Goal: Transaction & Acquisition: Purchase product/service

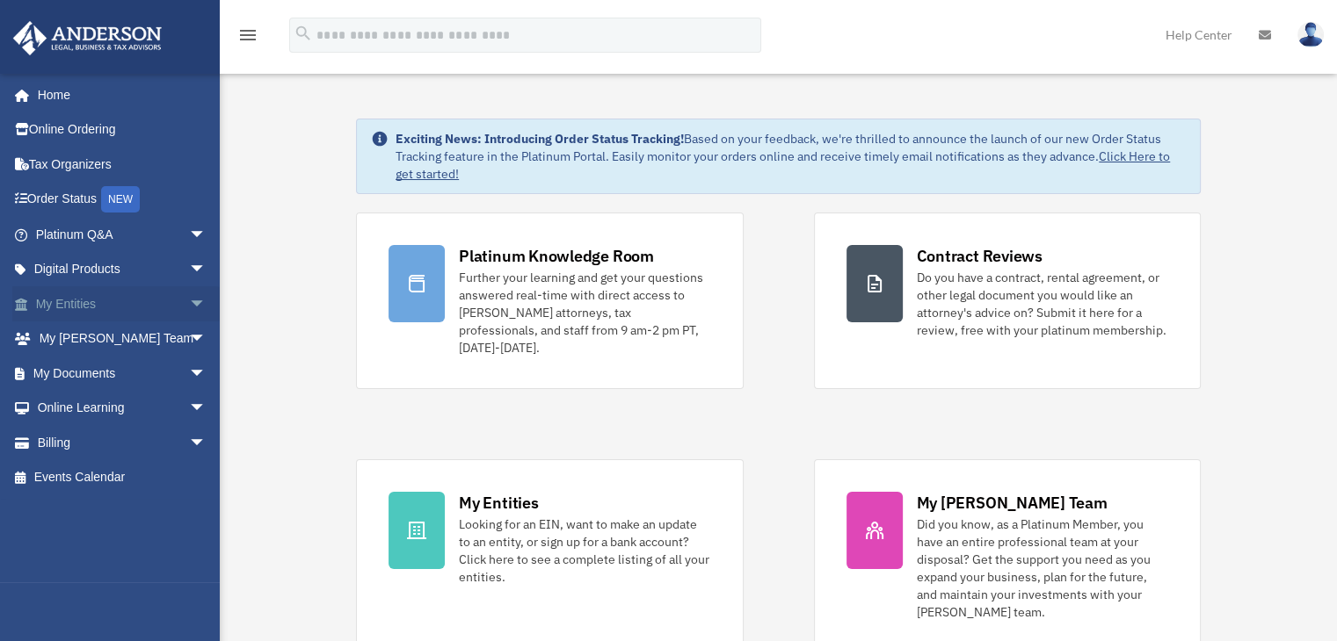
click at [189, 305] on span "arrow_drop_down" at bounding box center [206, 304] width 35 height 36
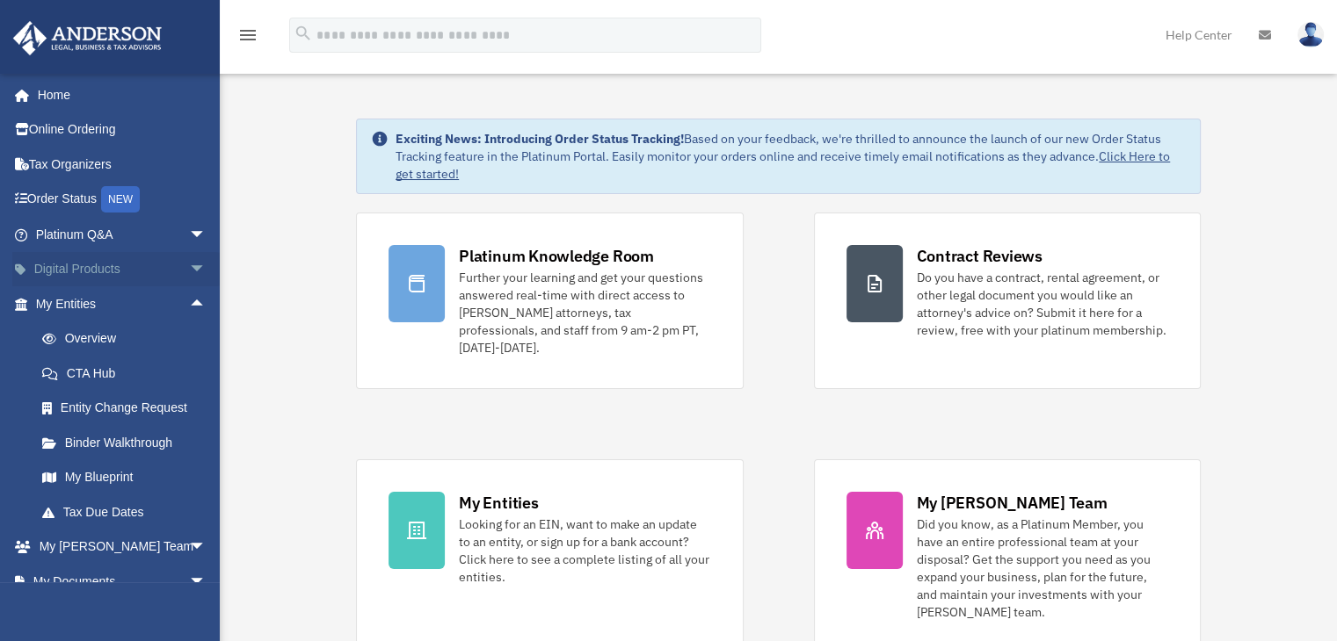
click at [189, 272] on span "arrow_drop_down" at bounding box center [206, 270] width 35 height 36
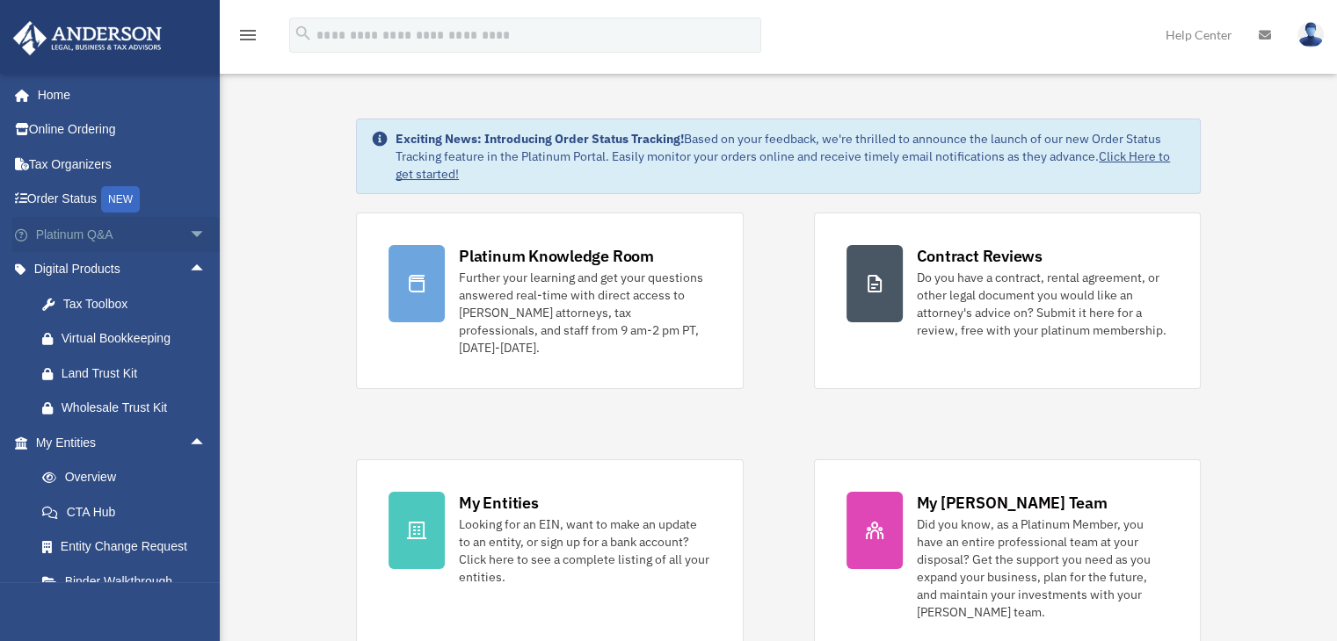
click at [189, 240] on span "arrow_drop_down" at bounding box center [206, 235] width 35 height 36
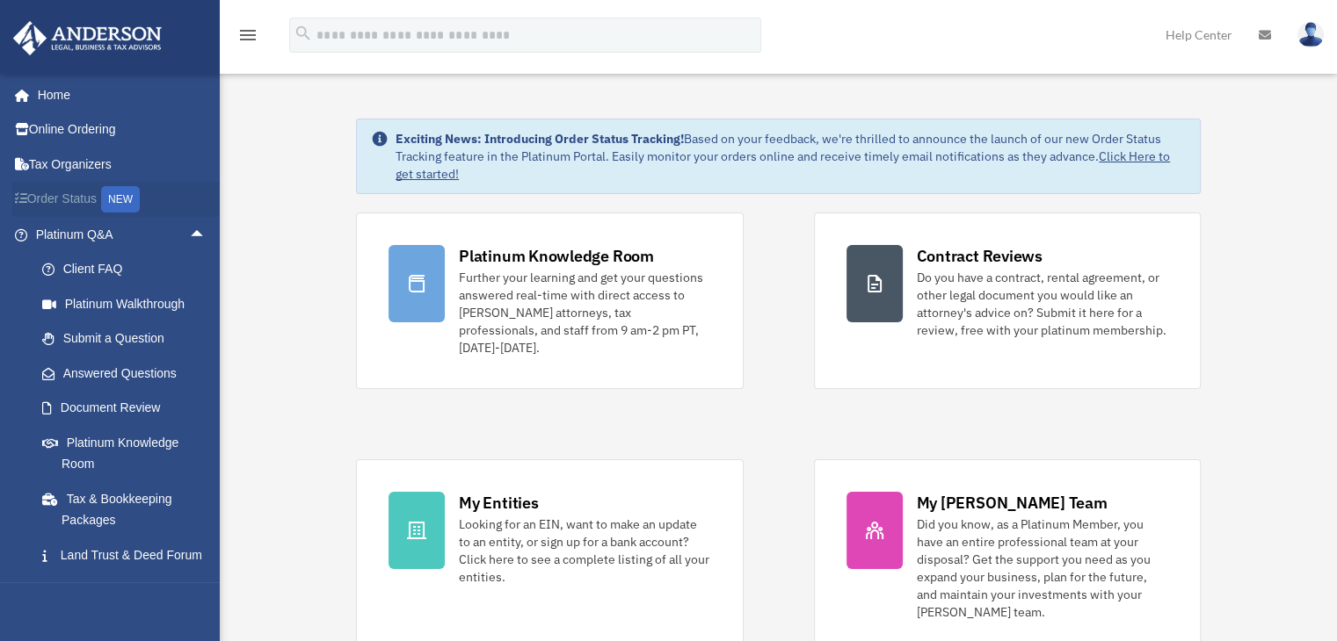
click at [85, 194] on link "Order Status NEW" at bounding box center [122, 200] width 221 height 36
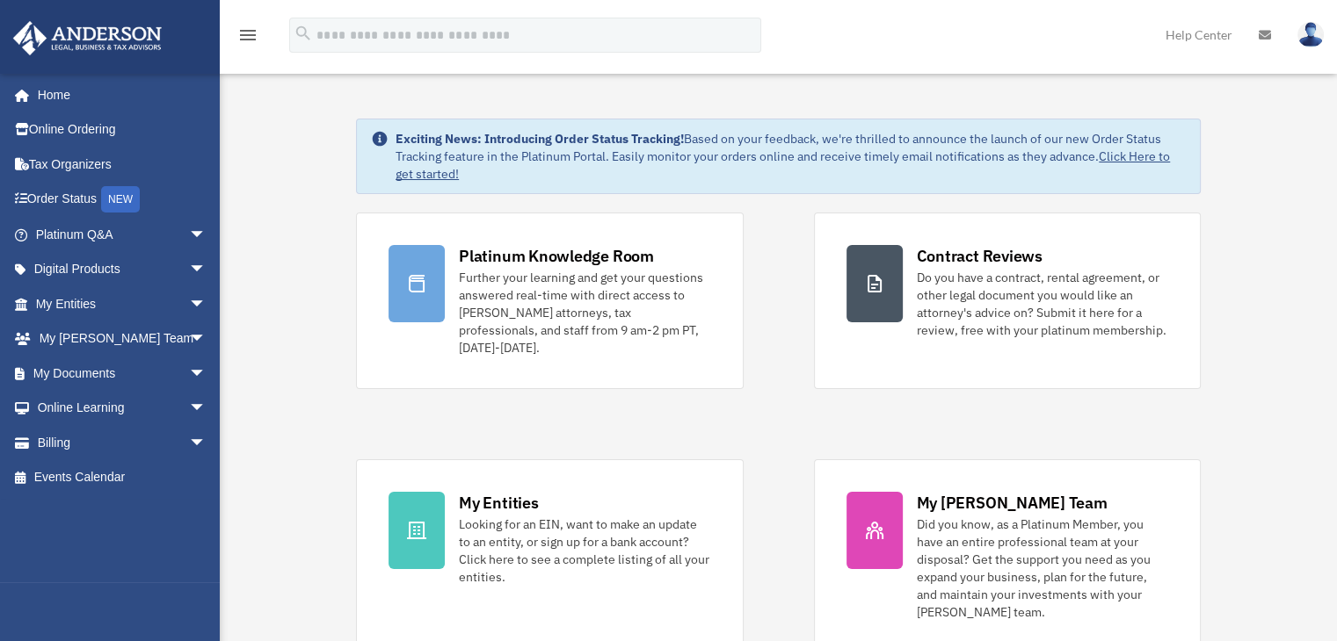
drag, startPoint x: 0, startPoint y: 0, endPoint x: 306, endPoint y: 272, distance: 409.0
click at [189, 311] on span "arrow_drop_down" at bounding box center [206, 304] width 35 height 36
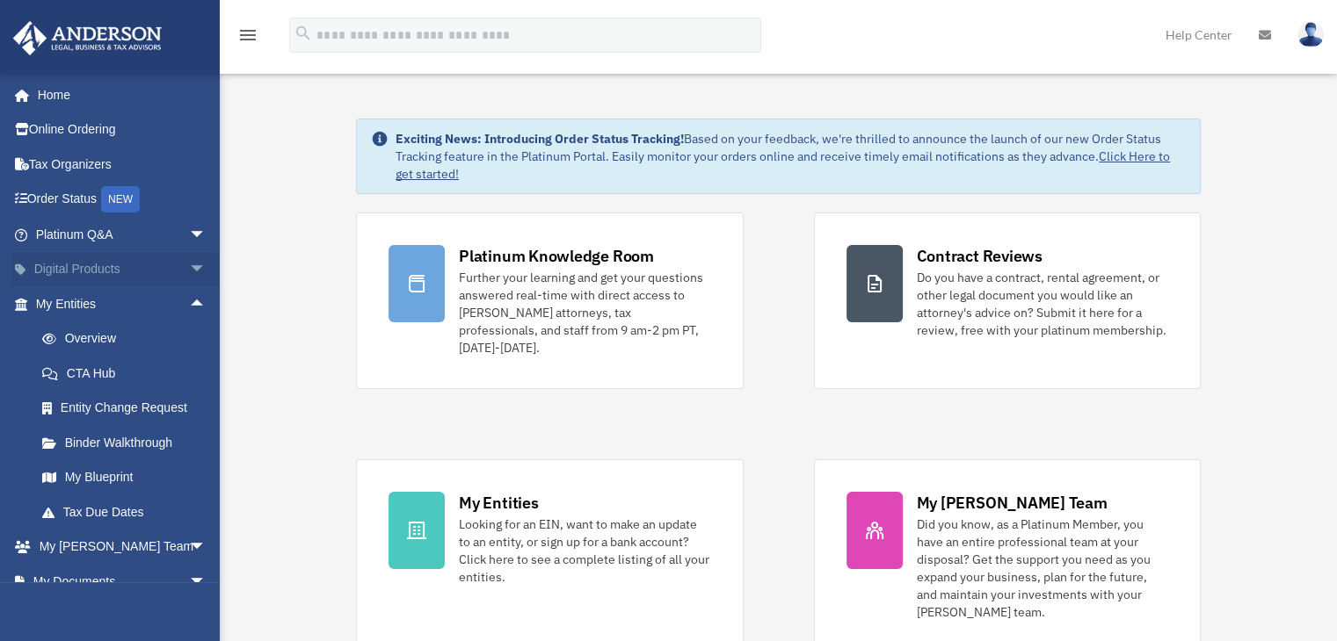
click at [189, 273] on span "arrow_drop_down" at bounding box center [206, 270] width 35 height 36
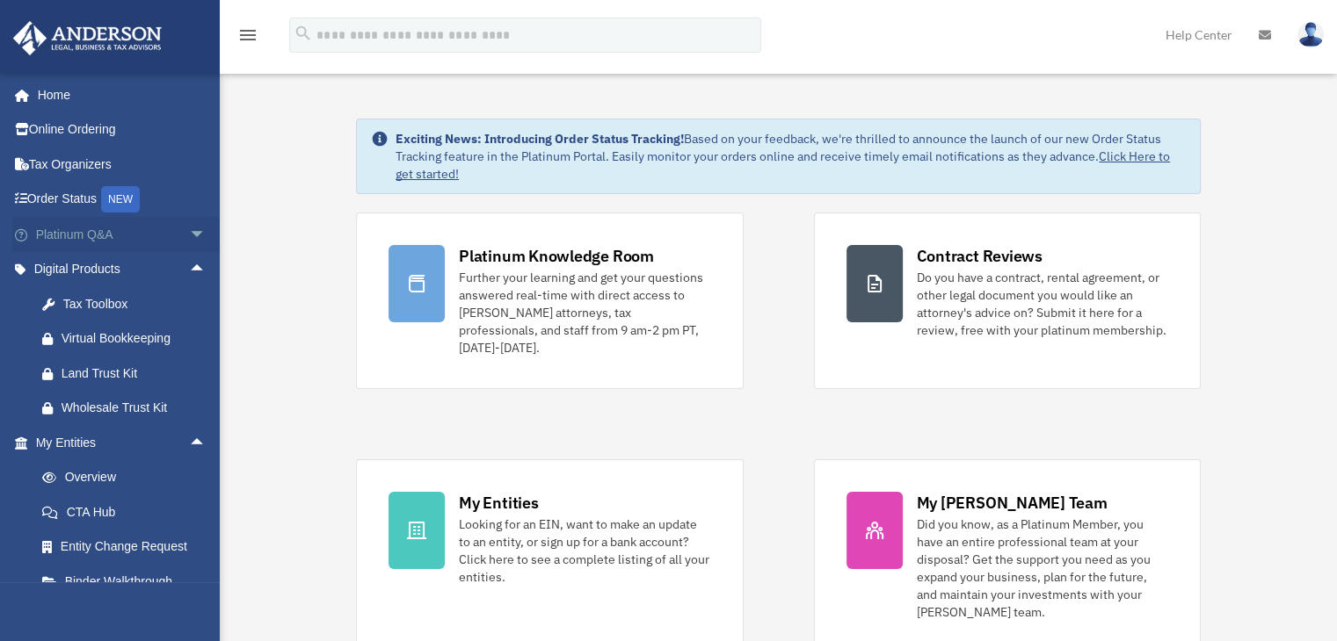
click at [189, 241] on span "arrow_drop_down" at bounding box center [206, 235] width 35 height 36
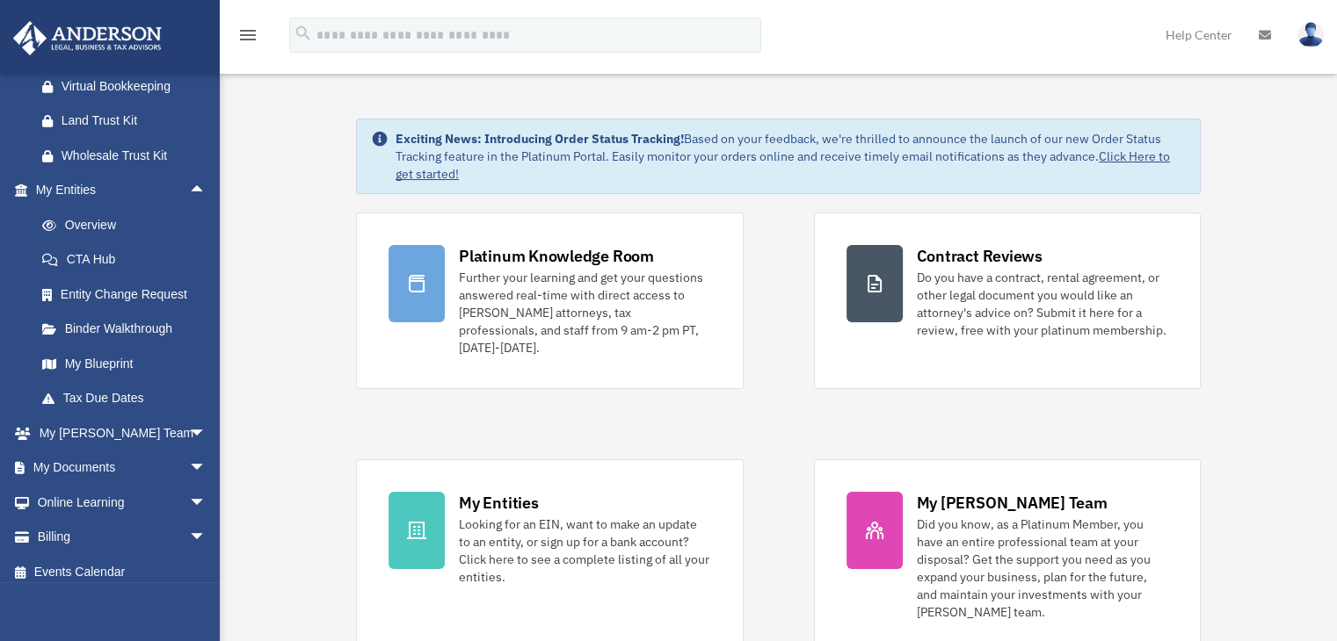
scroll to position [640, 0]
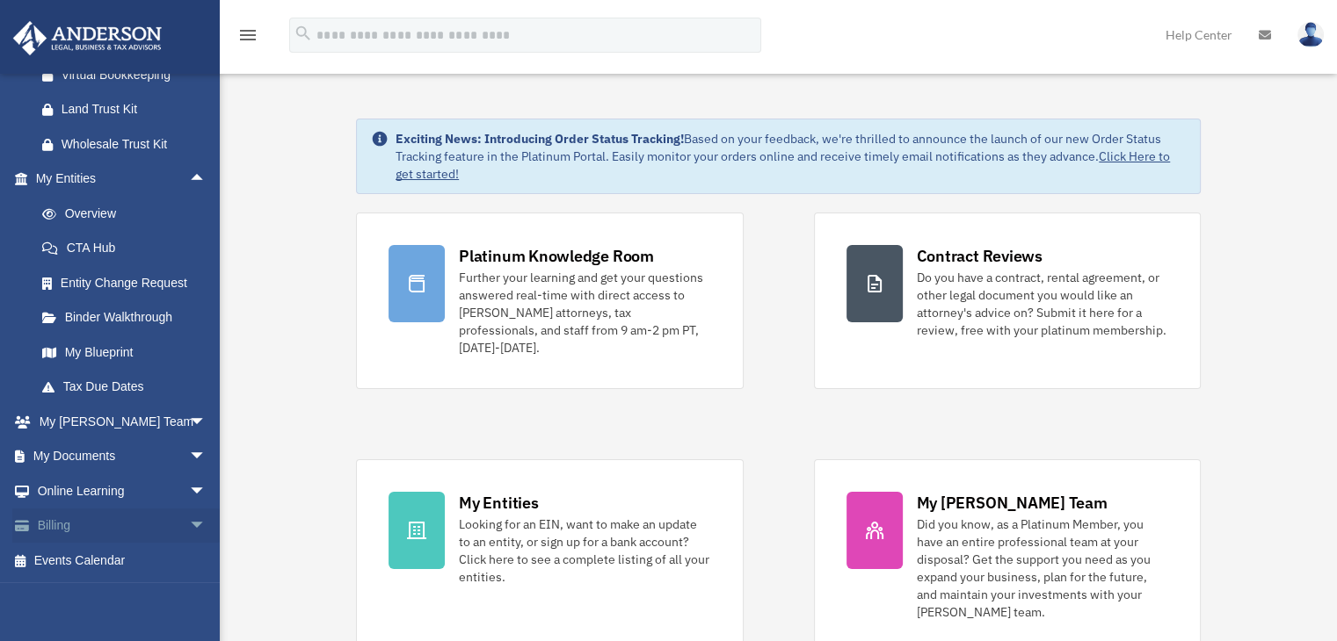
click at [191, 532] on span "arrow_drop_down" at bounding box center [206, 527] width 35 height 36
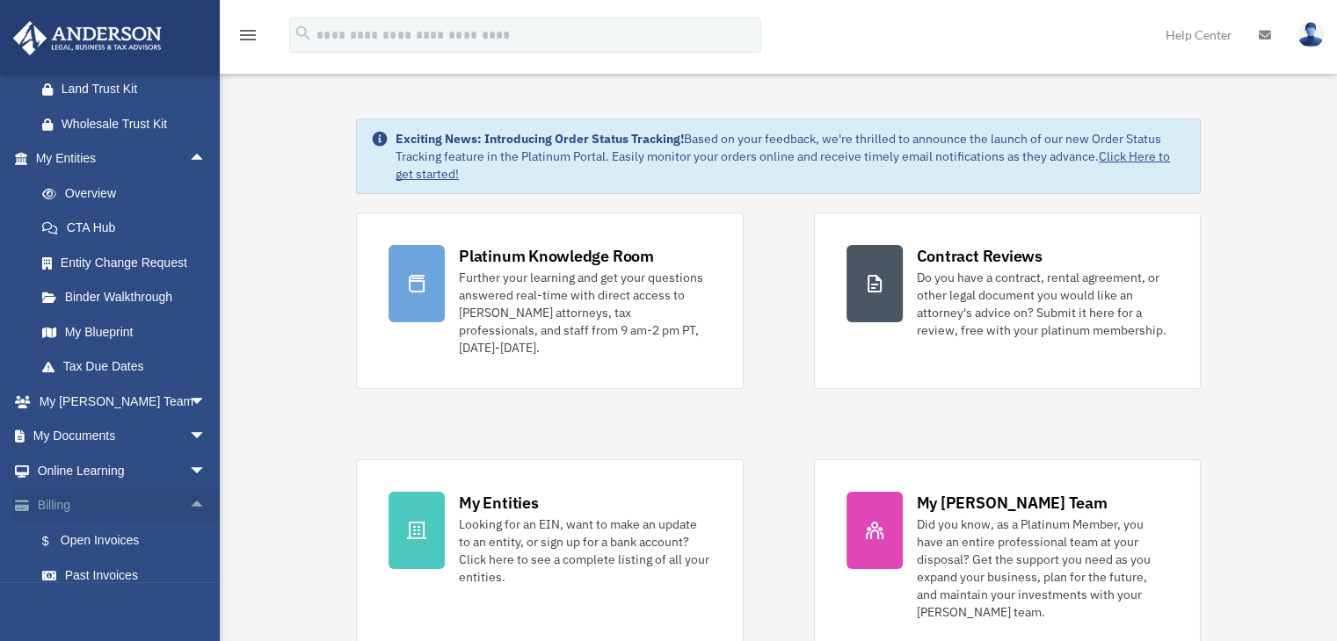
scroll to position [745, 0]
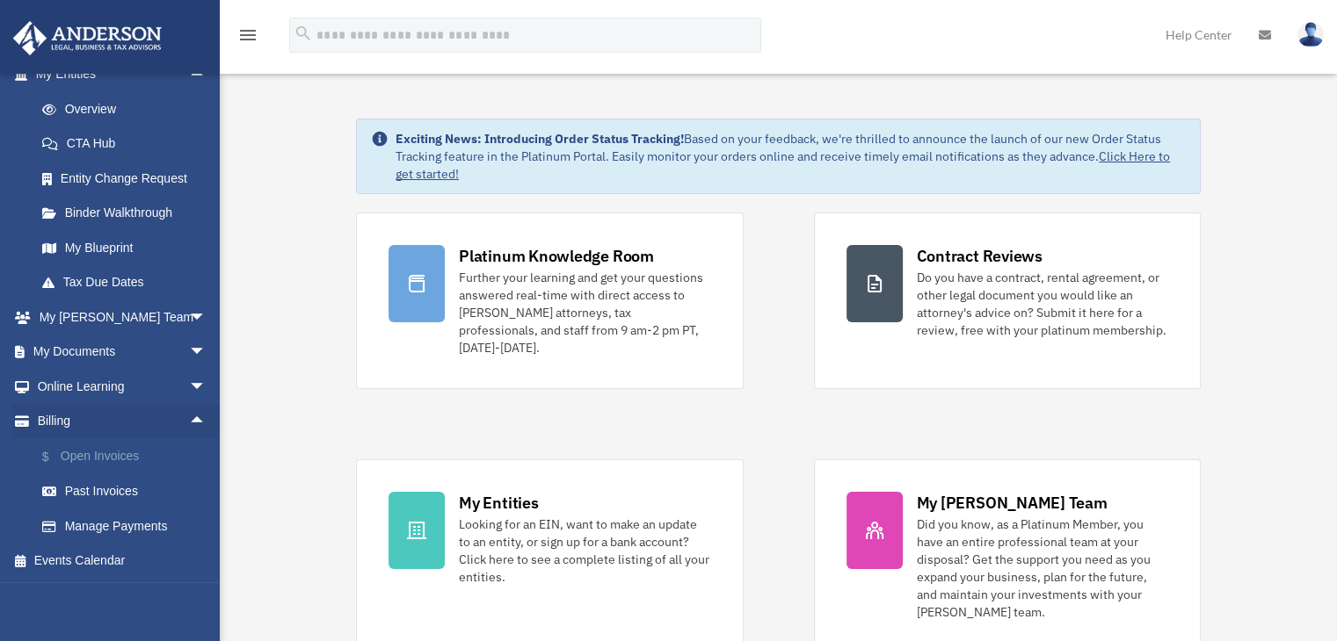
click at [117, 456] on link "$ Open Invoices" at bounding box center [129, 456] width 208 height 36
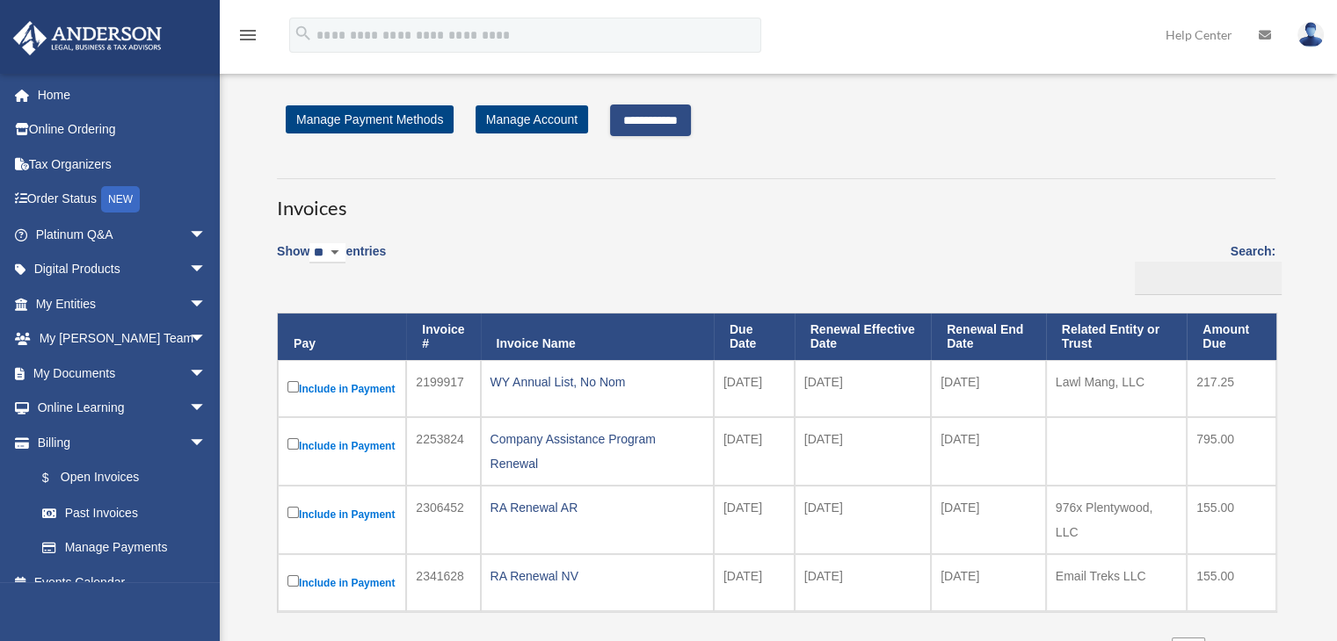
click at [627, 120] on input "**********" at bounding box center [650, 121] width 81 height 32
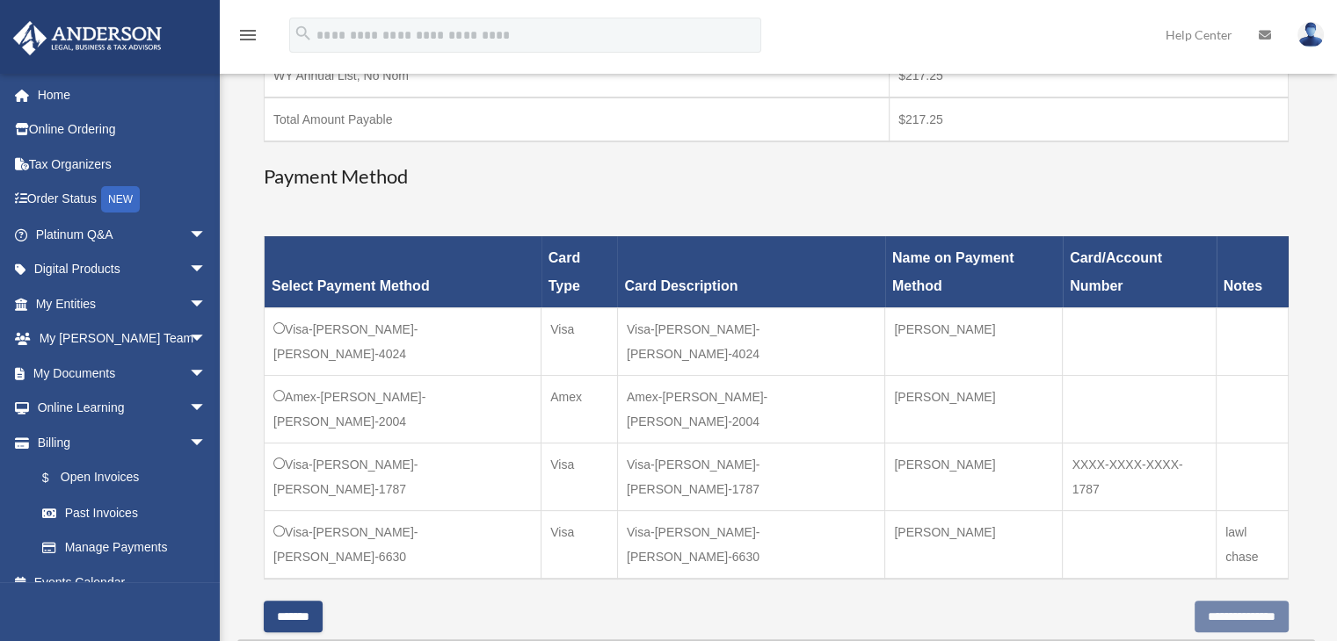
scroll to position [352, 0]
click at [320, 601] on input "*******" at bounding box center [293, 617] width 59 height 32
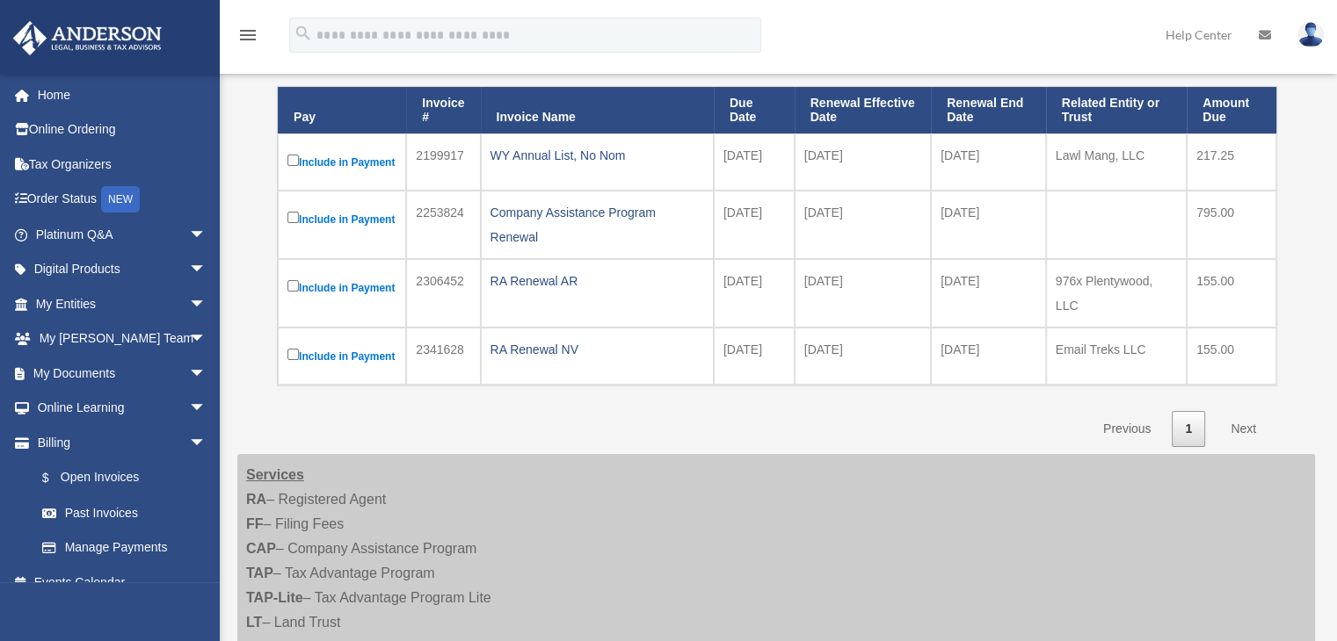
scroll to position [0, 0]
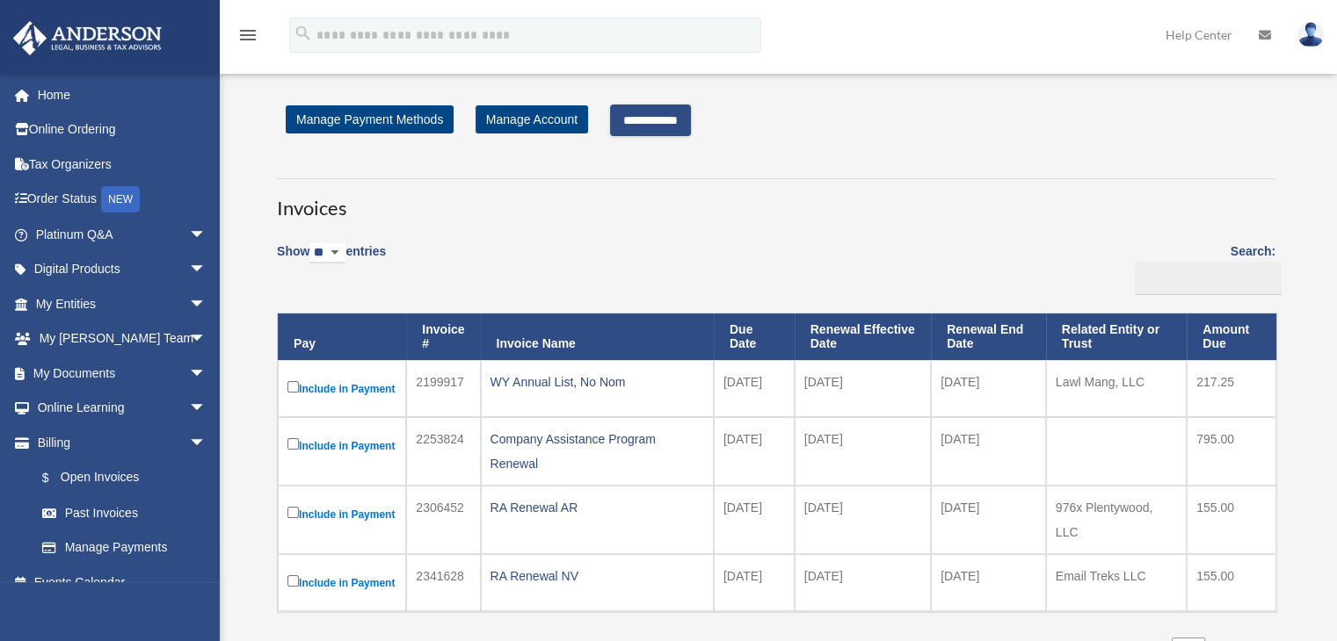
click at [672, 113] on input "**********" at bounding box center [650, 121] width 81 height 32
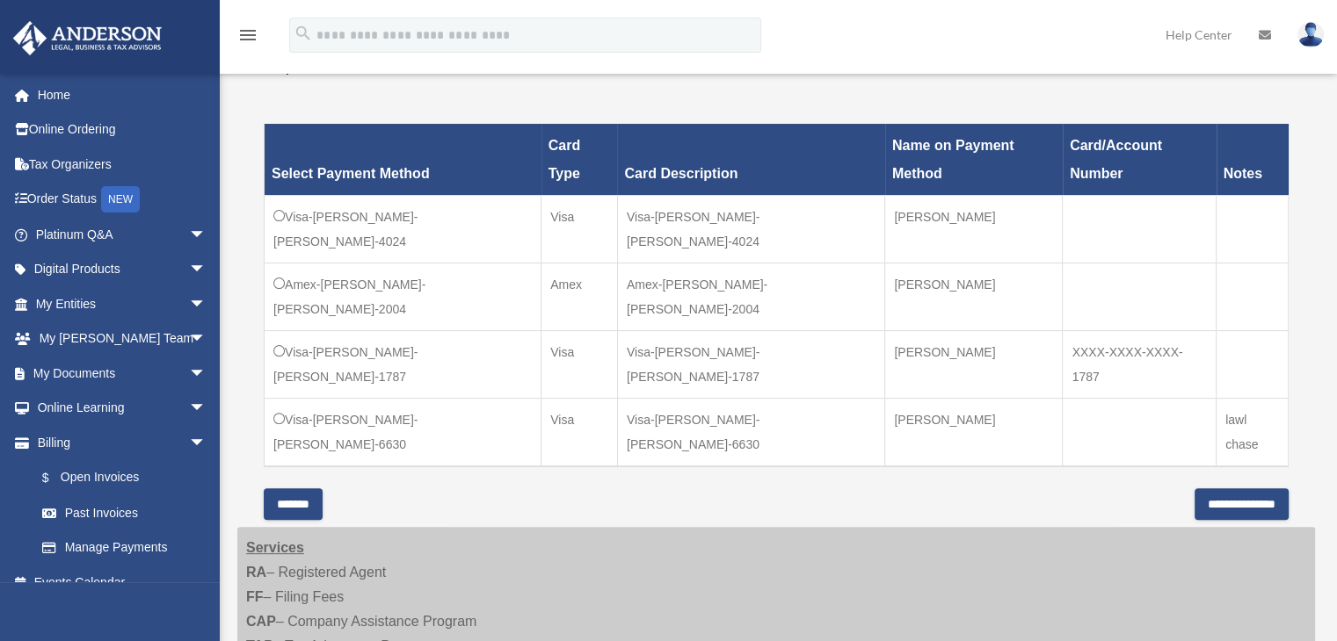
scroll to position [503, 0]
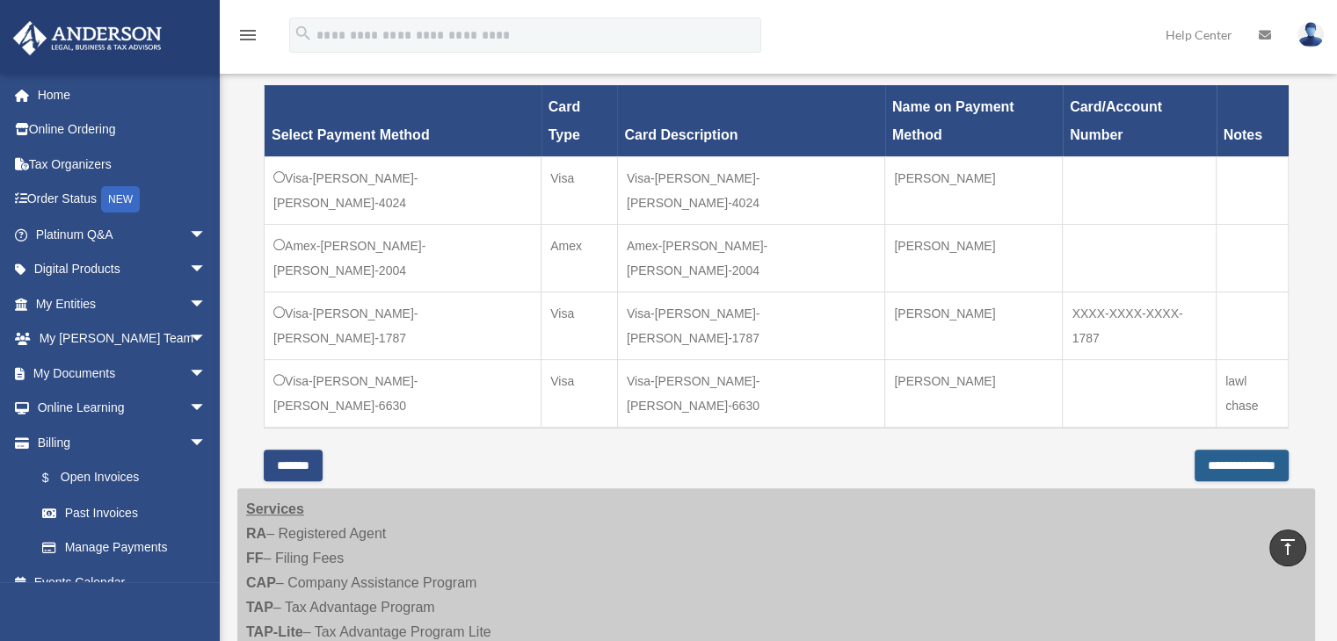
click at [1214, 450] on input "**********" at bounding box center [1241, 466] width 94 height 32
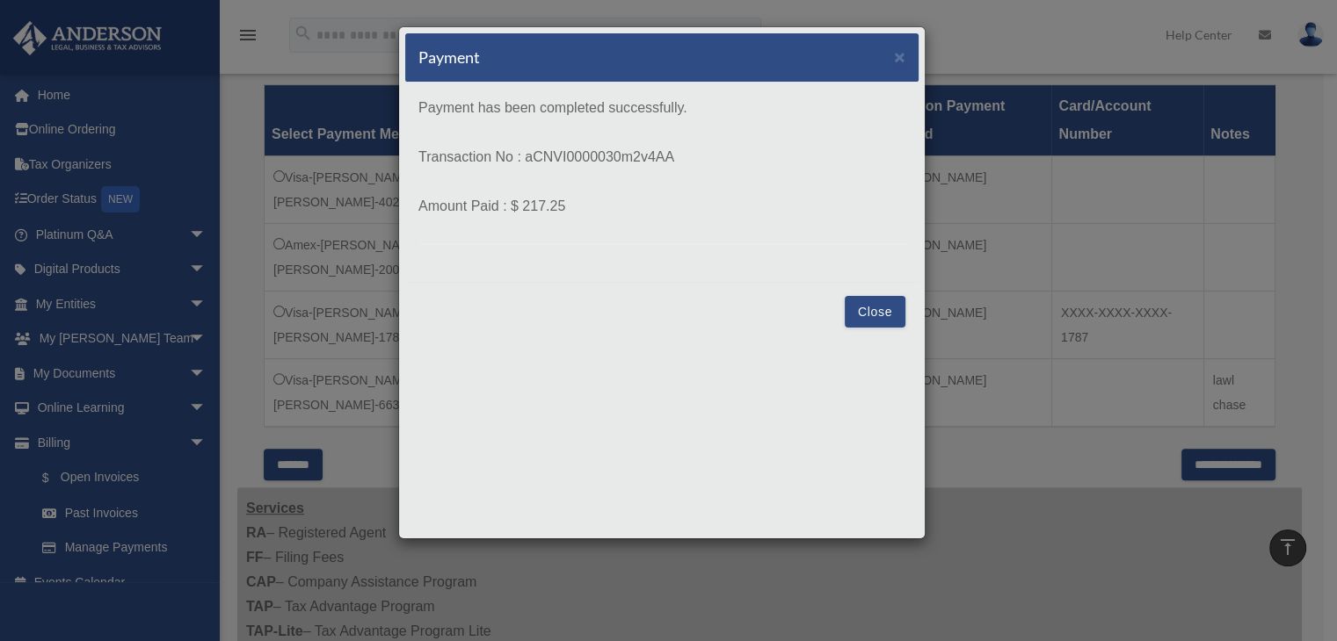
click at [861, 308] on button "Close" at bounding box center [874, 312] width 61 height 32
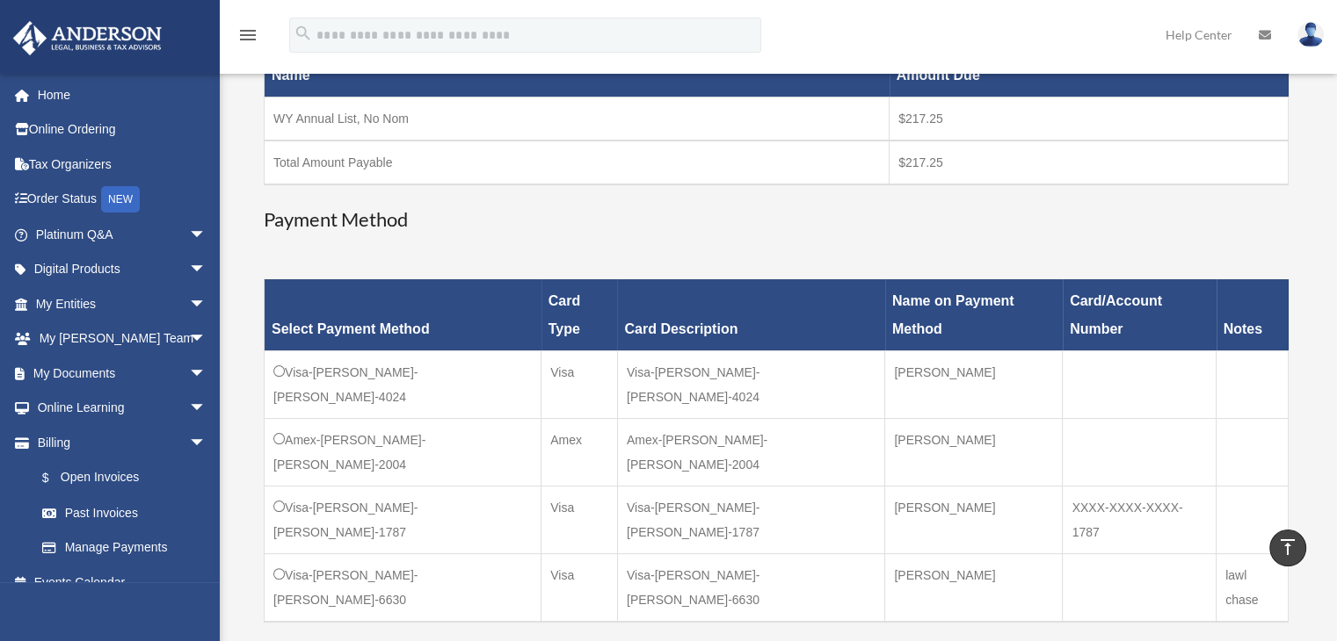
scroll to position [283, 0]
